Goal: Task Accomplishment & Management: Complete application form

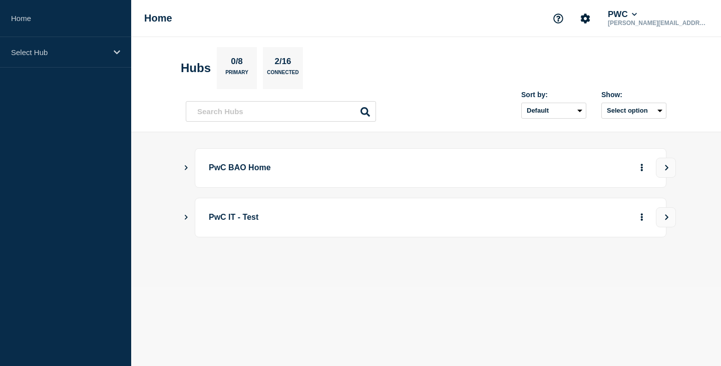
click at [190, 166] on div "PwC BAO Home" at bounding box center [426, 168] width 480 height 40
click at [185, 167] on icon "Show Connected Hubs" at bounding box center [186, 167] width 7 height 5
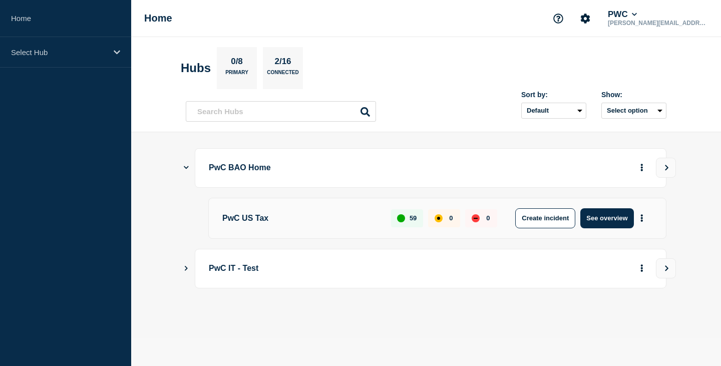
click at [265, 218] on p "PwC US Tax" at bounding box center [300, 218] width 157 height 20
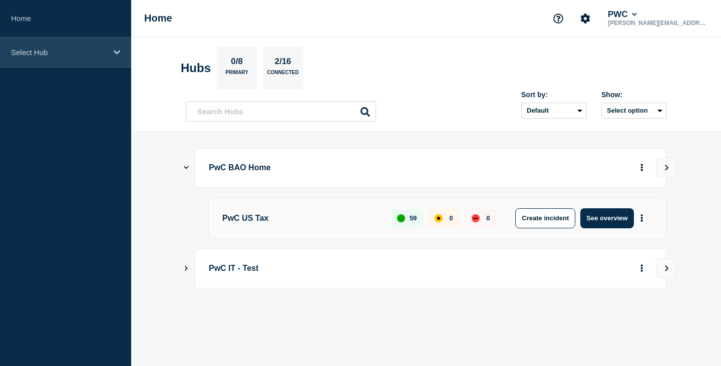
click at [84, 49] on p "Select Hub" at bounding box center [59, 52] width 96 height 9
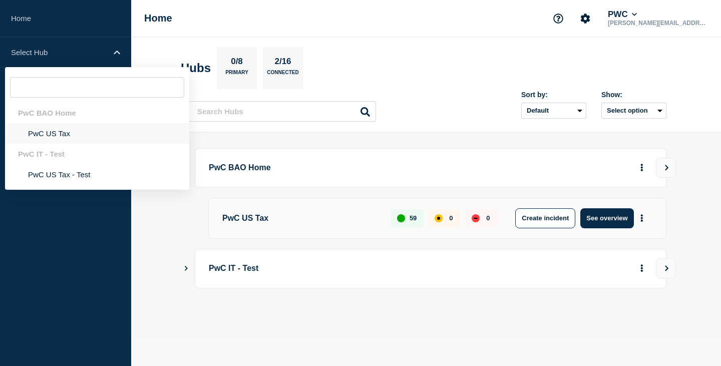
click at [63, 133] on li "PwC US Tax" at bounding box center [97, 133] width 184 height 21
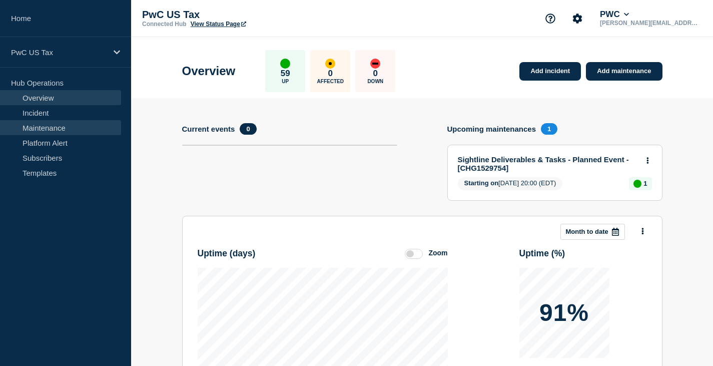
click at [43, 129] on link "Maintenance" at bounding box center [60, 127] width 121 height 15
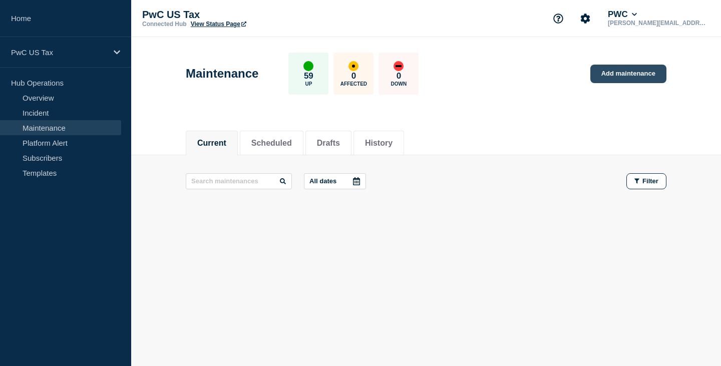
click at [620, 75] on link "Add maintenance" at bounding box center [628, 74] width 76 height 19
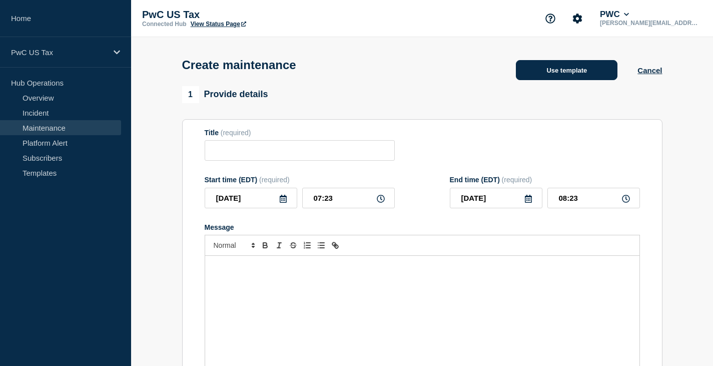
click at [562, 74] on button "Use template" at bounding box center [567, 70] width 102 height 20
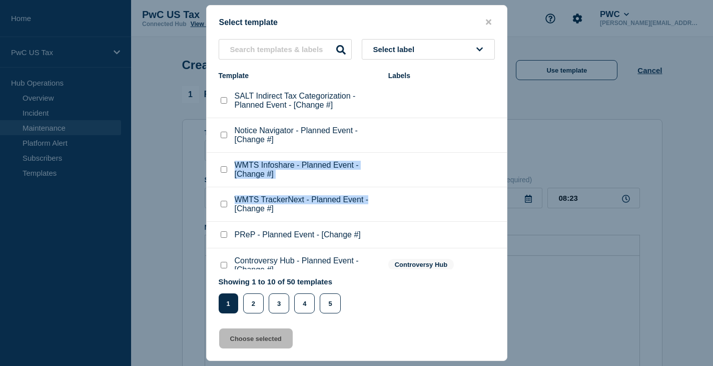
drag, startPoint x: 507, startPoint y: 139, endPoint x: 493, endPoint y: 193, distance: 55.8
click at [493, 193] on div "Select template Select label Template Labels SALT Indirect Tax Categorization -…" at bounding box center [356, 183] width 301 height 356
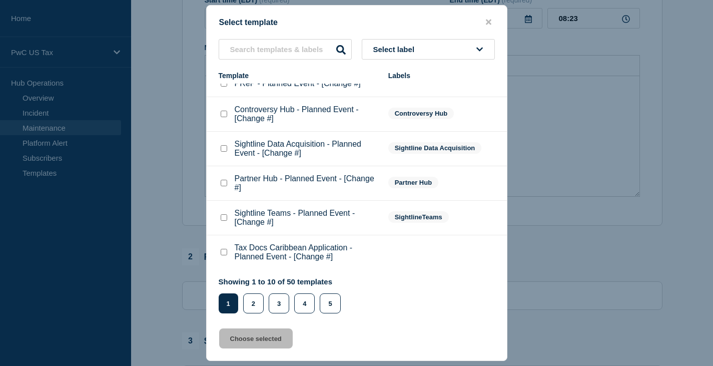
scroll to position [200, 0]
click at [254, 306] on button "2" at bounding box center [253, 303] width 21 height 20
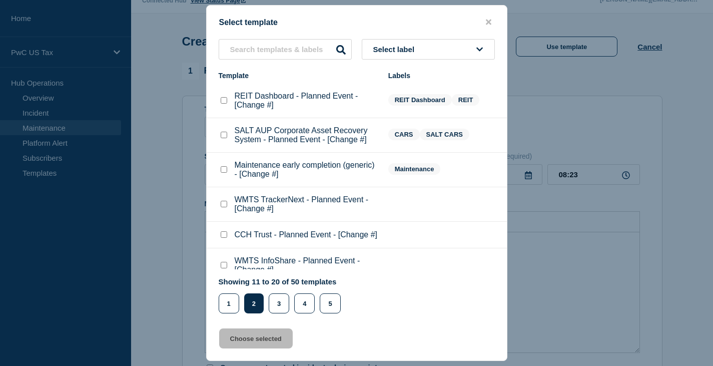
scroll to position [0, 0]
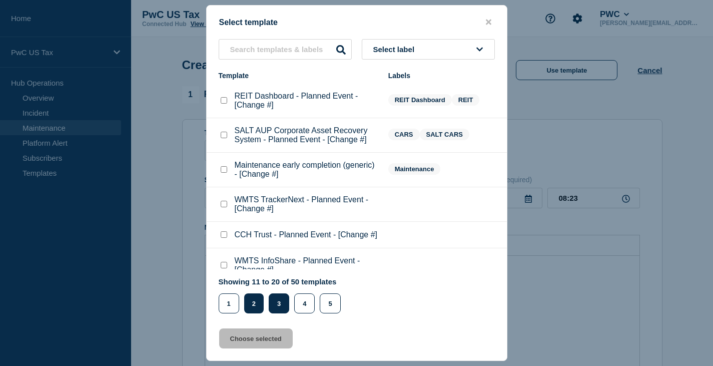
click at [283, 304] on button "3" at bounding box center [279, 303] width 21 height 20
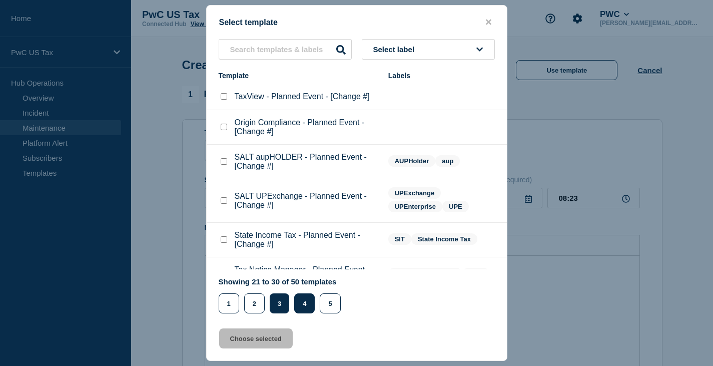
click at [304, 303] on button "4" at bounding box center [304, 303] width 21 height 20
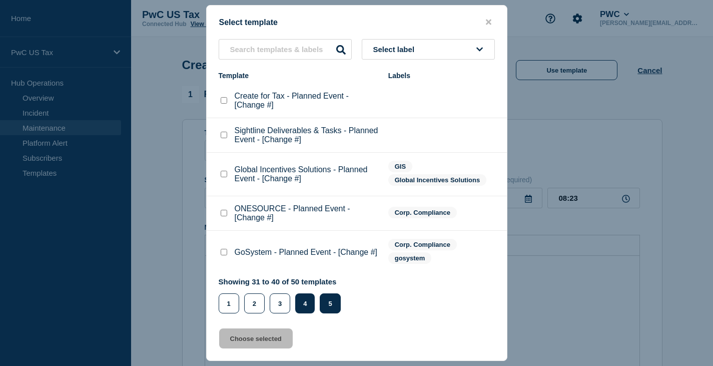
click at [328, 310] on button "5" at bounding box center [330, 303] width 21 height 20
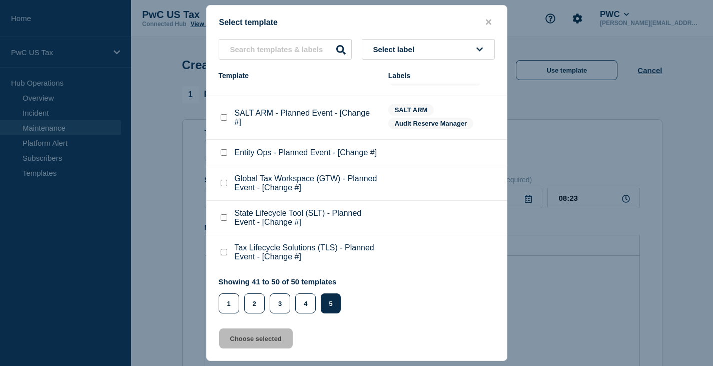
scroll to position [200, 0]
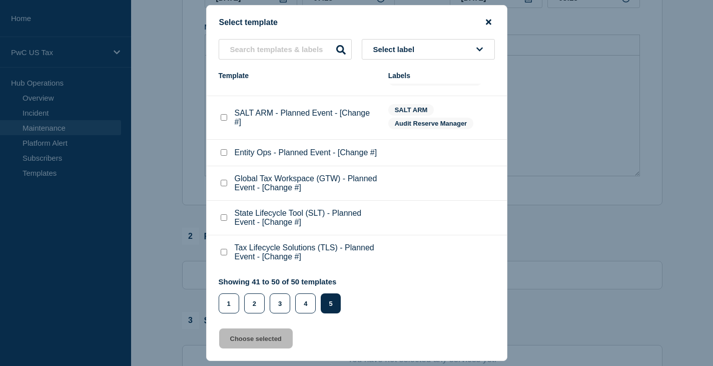
click at [490, 22] on icon "close button" at bounding box center [489, 22] width 6 height 8
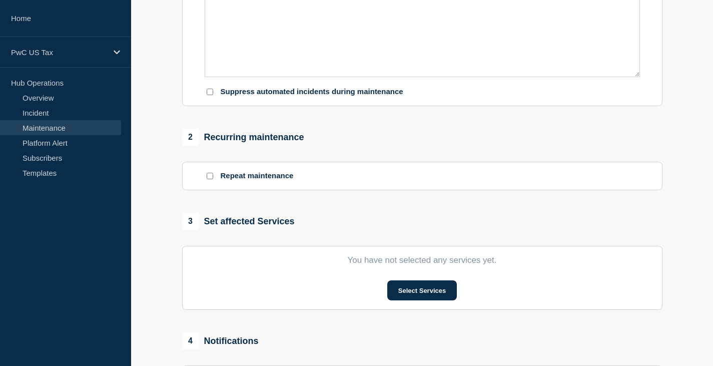
scroll to position [400, 0]
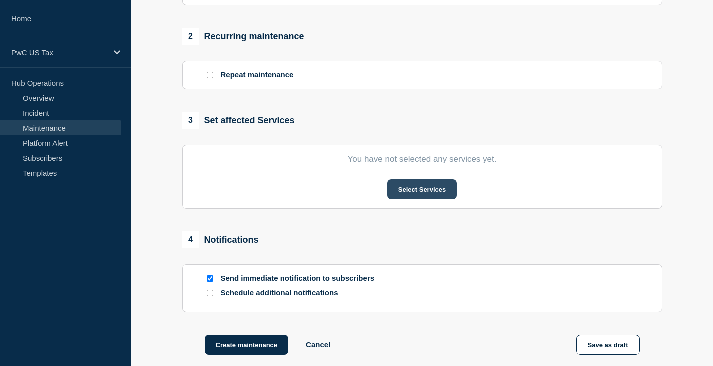
click at [419, 196] on button "Select Services" at bounding box center [422, 189] width 70 height 20
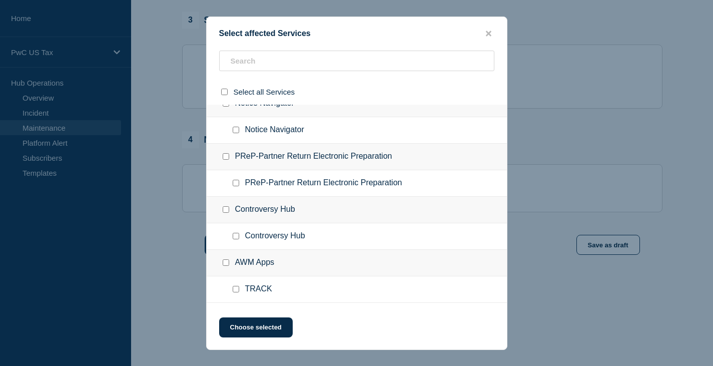
scroll to position [0, 0]
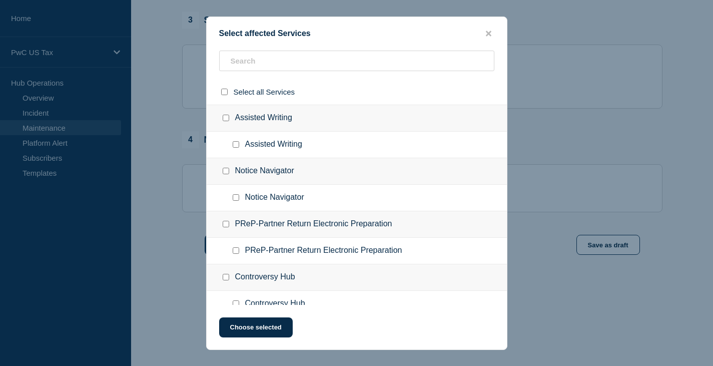
click at [225, 119] on input "Assisted Writing checkbox" at bounding box center [226, 118] width 7 height 7
checkbox input "true"
click at [255, 324] on button "Choose selected" at bounding box center [256, 327] width 74 height 20
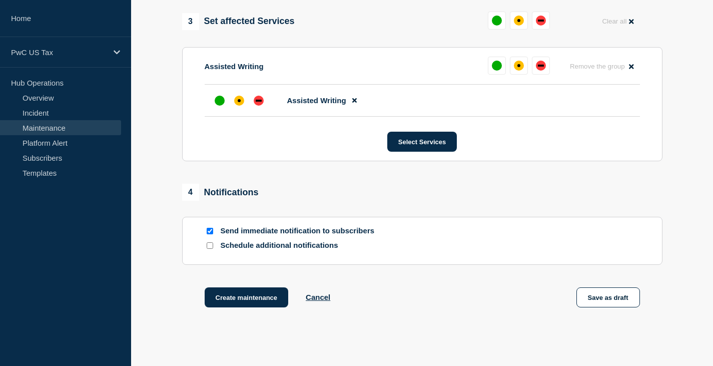
click at [211, 231] on input "Send immediate notification to subscribers" at bounding box center [210, 231] width 7 height 7
checkbox input "false"
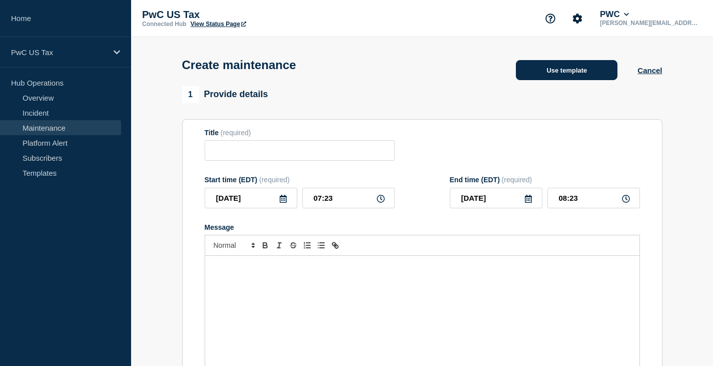
click at [557, 74] on button "Use template" at bounding box center [567, 70] width 102 height 20
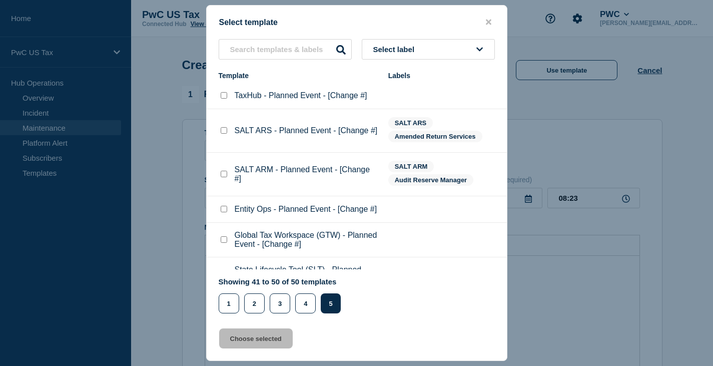
scroll to position [165, 0]
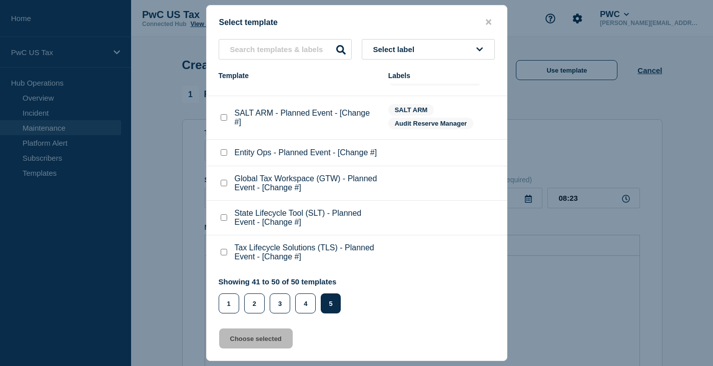
drag, startPoint x: 226, startPoint y: 307, endPoint x: 240, endPoint y: 284, distance: 26.9
click at [228, 305] on button "1" at bounding box center [229, 303] width 21 height 20
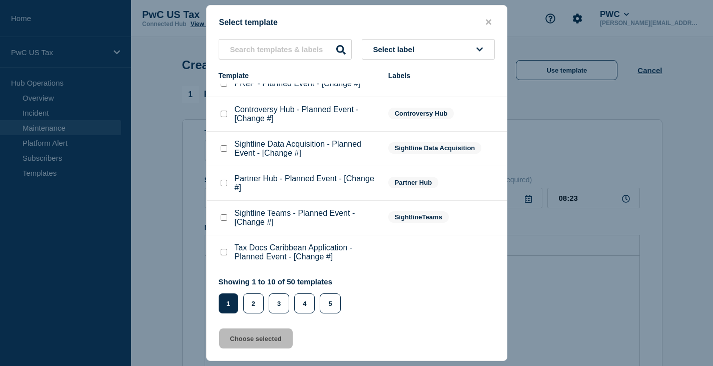
scroll to position [100, 0]
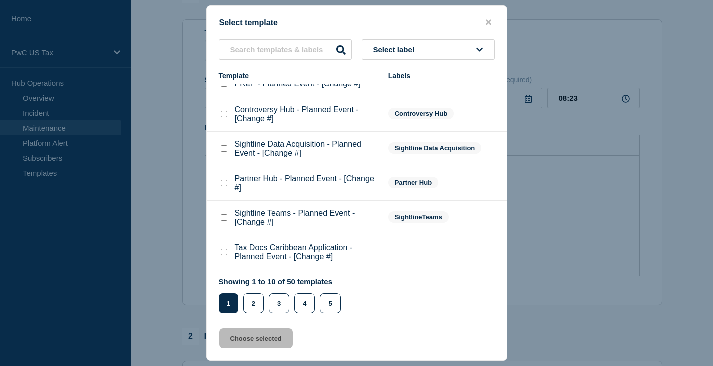
drag, startPoint x: 250, startPoint y: 306, endPoint x: 275, endPoint y: 252, distance: 60.0
click at [250, 302] on button "2" at bounding box center [253, 303] width 21 height 20
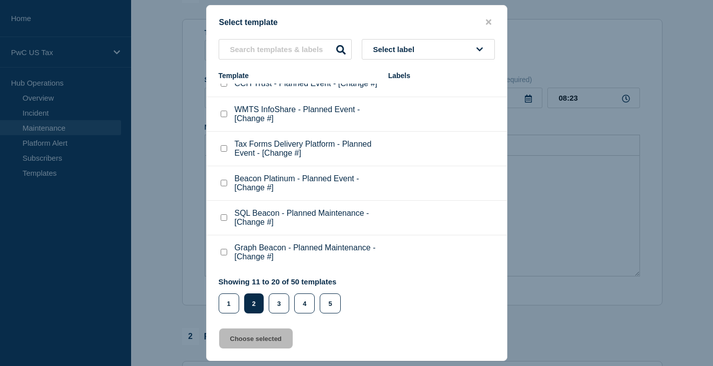
click at [224, 117] on checkbox"] "WMTS InfoShare - Planned Event - [Change #] checkbox" at bounding box center [224, 114] width 7 height 7
checkbox checkbox"] "true"
click at [254, 341] on button "Choose selected" at bounding box center [256, 338] width 74 height 20
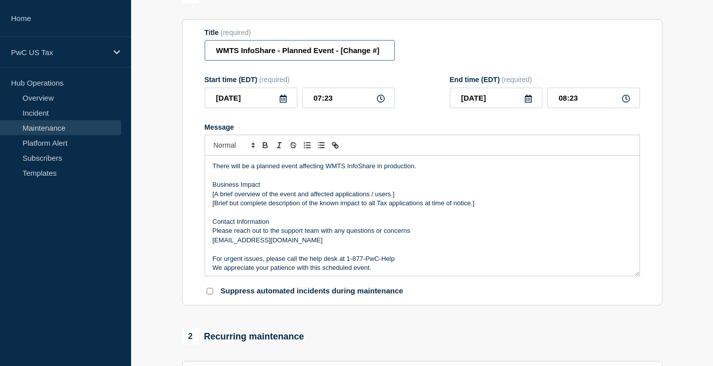
click at [308, 59] on input "WMTS InfoShare - Planned Event - [Change #]" at bounding box center [300, 50] width 190 height 21
click at [375, 56] on input "Financial Drawing Board - Planned Event - [Change #]" at bounding box center [300, 50] width 190 height 21
paste input "CHG1530211"
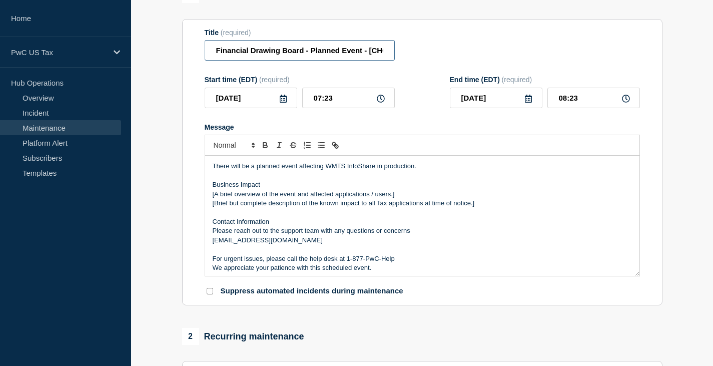
scroll to position [0, 35]
type input "Financial Drawing Board - Planned Event - [CHG1530211]"
click at [380, 101] on icon at bounding box center [381, 99] width 8 height 8
click at [338, 102] on input "07:23" at bounding box center [348, 98] width 93 height 21
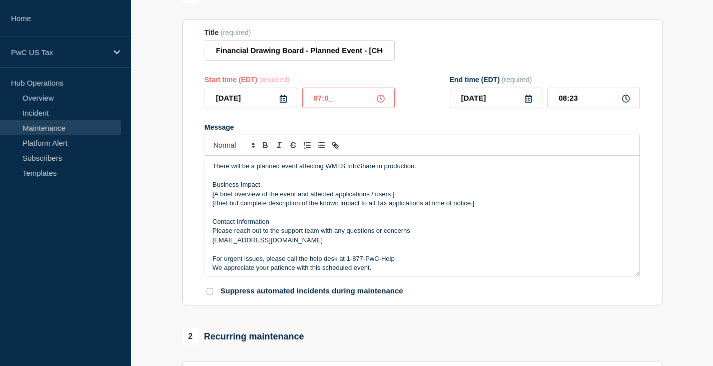
type input "07:00"
click at [559, 101] on input "08:00" at bounding box center [593, 98] width 93 height 21
type input "12:00"
drag, startPoint x: 327, startPoint y: 170, endPoint x: 377, endPoint y: 172, distance: 50.1
click at [377, 171] on p "There will be a planned event affecting WMTS InfoShare in production." at bounding box center [422, 166] width 419 height 9
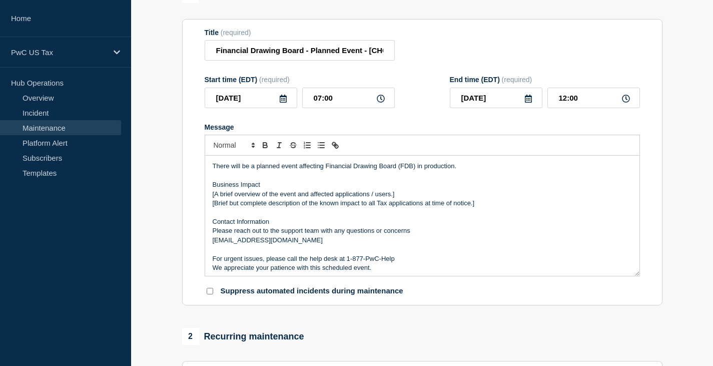
click at [294, 203] on p "[Brief but complete description of the known impact to all Tax applications at …" at bounding box center [422, 203] width 419 height 9
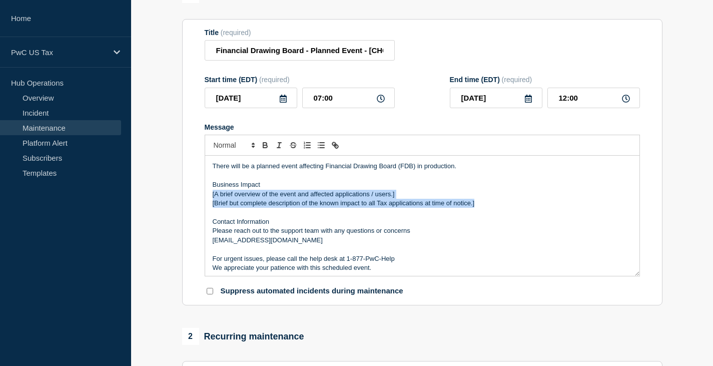
drag, startPoint x: 479, startPoint y: 207, endPoint x: 210, endPoint y: 197, distance: 269.4
click at [210, 197] on div "There will be a planned event affecting Financial Drawing Board (FDB) in produc…" at bounding box center [422, 216] width 434 height 120
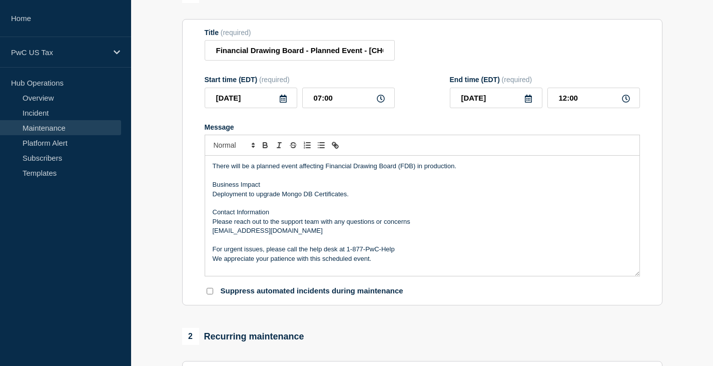
click at [284, 226] on p "Please reach out to the support team with any questions or concerns" at bounding box center [422, 221] width 419 height 9
drag, startPoint x: 209, startPoint y: 234, endPoint x: 363, endPoint y: 236, distance: 153.6
click at [363, 236] on div "There will be a planned event affecting Financial Drawing Board (FDB) in produc…" at bounding box center [422, 216] width 434 height 120
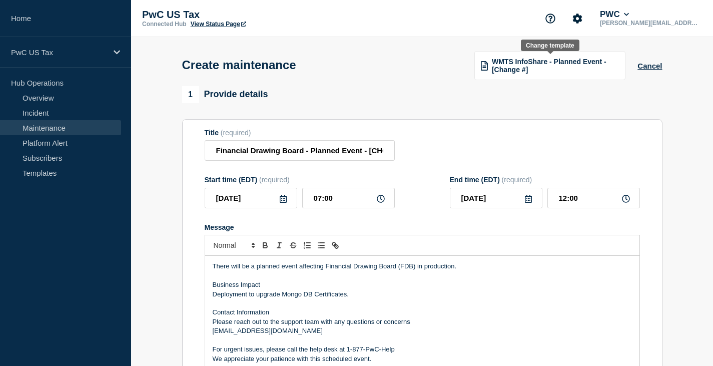
click at [484, 69] on img at bounding box center [484, 65] width 7 height 9
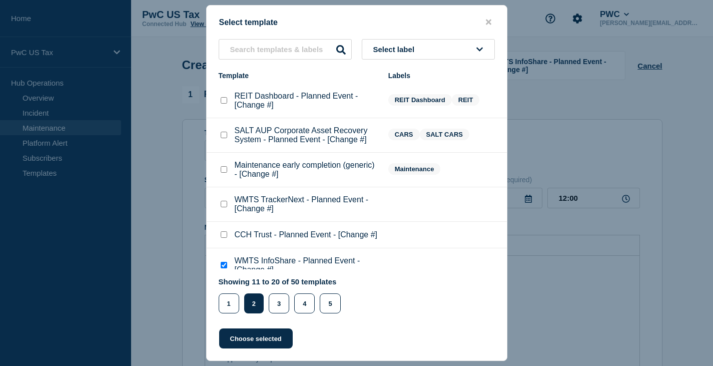
click at [481, 48] on icon at bounding box center [479, 50] width 7 height 8
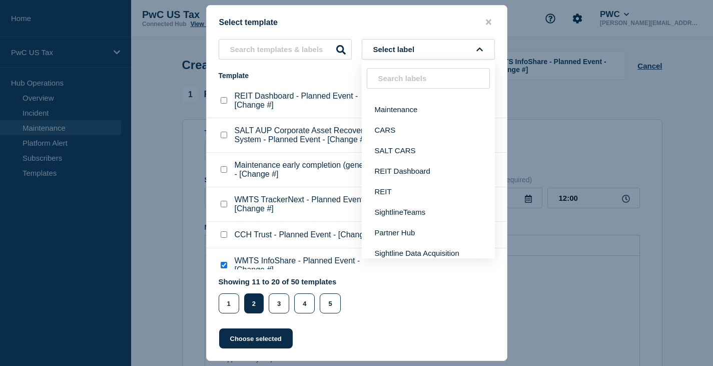
scroll to position [594, 0]
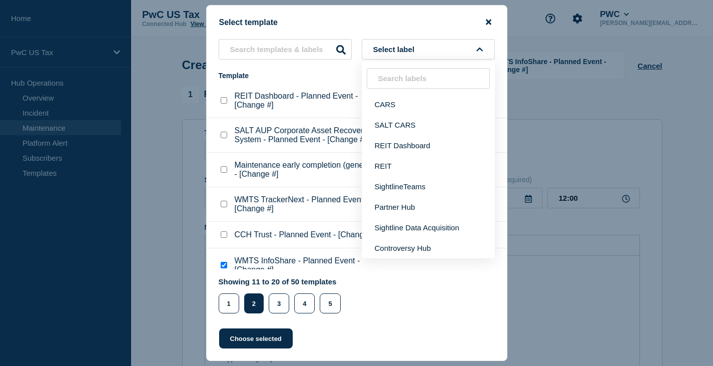
click at [487, 23] on icon "close button" at bounding box center [489, 23] width 6 height 6
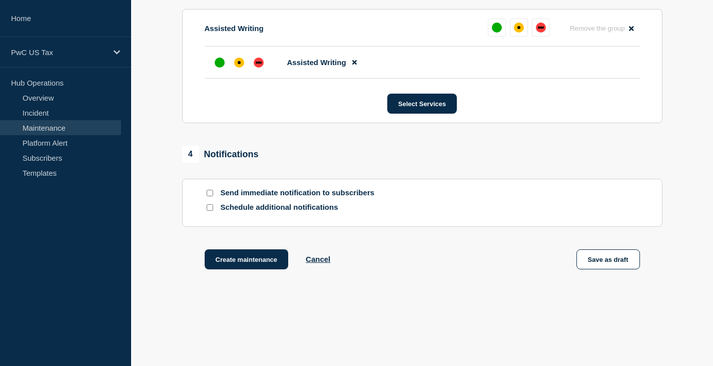
scroll to position [559, 0]
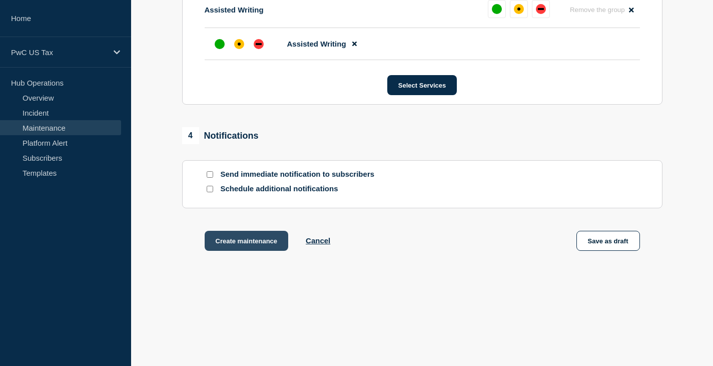
click at [242, 240] on button "Create maintenance" at bounding box center [247, 241] width 84 height 20
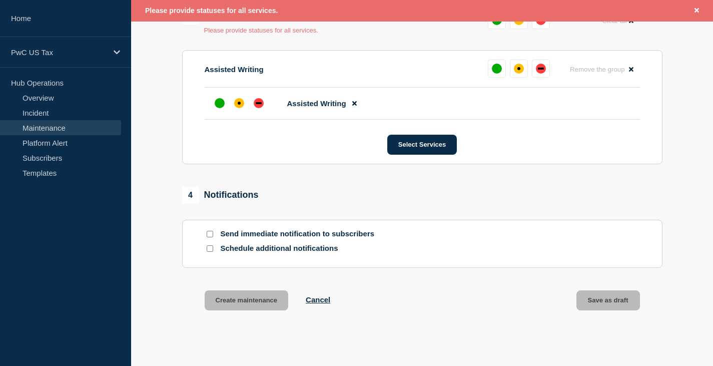
scroll to position [488, 0]
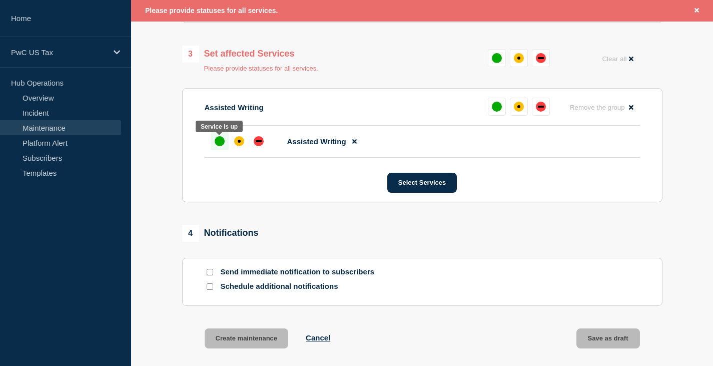
click at [215, 142] on div "up" at bounding box center [220, 141] width 10 height 10
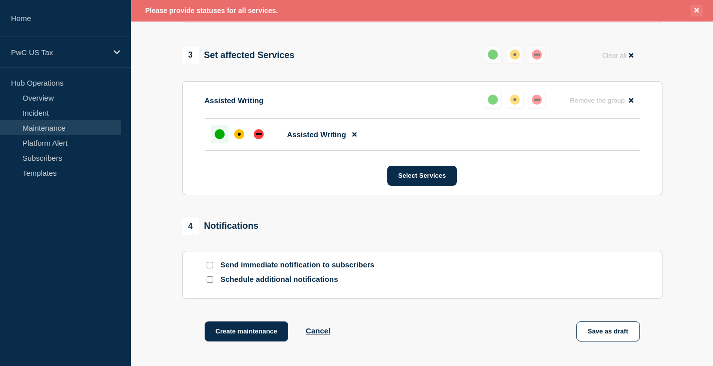
click at [696, 10] on icon "Close banner" at bounding box center [697, 10] width 5 height 5
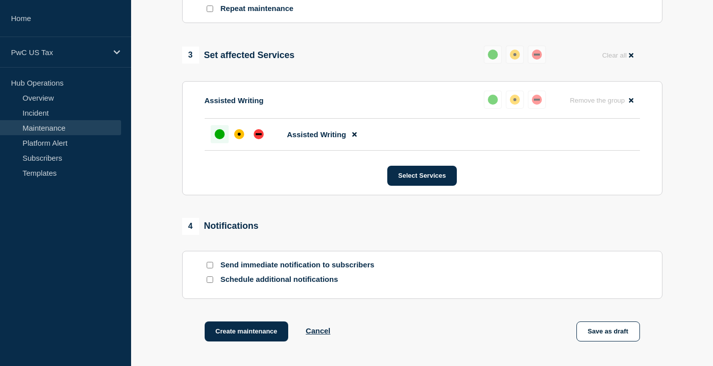
scroll to position [466, 0]
